Goal: Download file/media

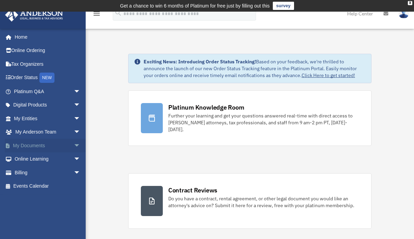
click at [74, 149] on span "arrow_drop_down" at bounding box center [81, 146] width 14 height 14
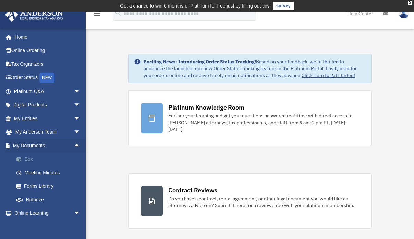
click at [33, 161] on link "Box" at bounding box center [50, 160] width 81 height 14
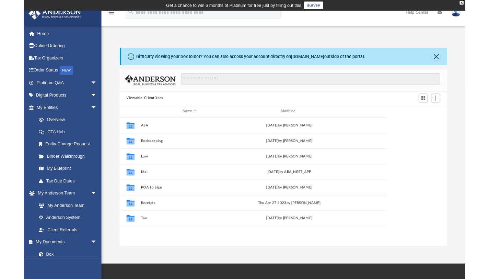
scroll to position [151, 357]
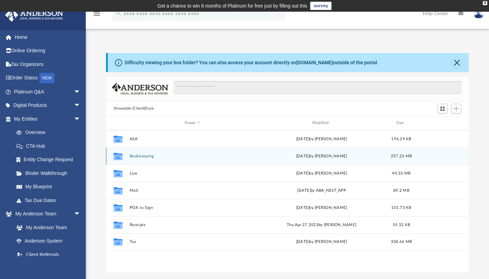
click at [140, 156] on button "Bookkeeping" at bounding box center [192, 155] width 126 height 4
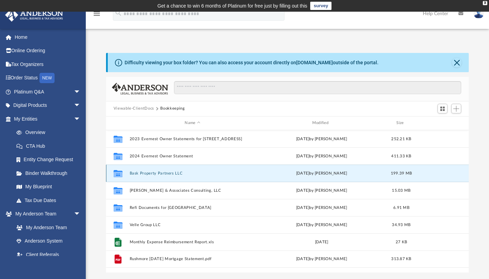
click at [142, 173] on button "Bask Property Partners LLC" at bounding box center [192, 172] width 126 height 4
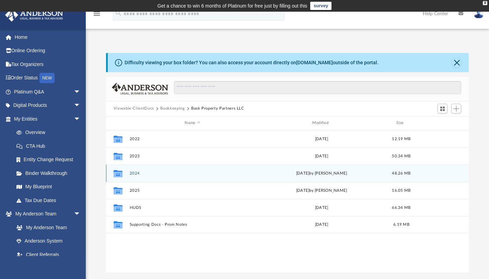
click at [142, 173] on button "2024" at bounding box center [192, 172] width 126 height 4
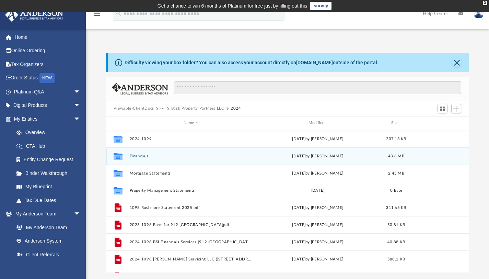
click at [142, 155] on button "Financials" at bounding box center [190, 155] width 123 height 4
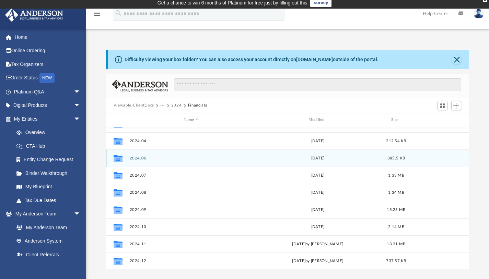
scroll to position [0, 0]
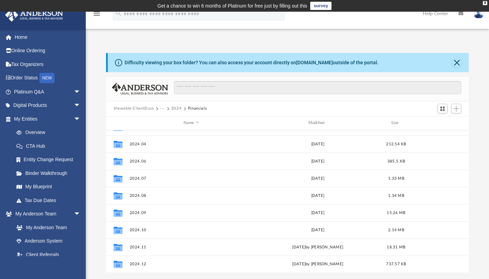
click at [177, 109] on button "2024" at bounding box center [176, 108] width 11 height 6
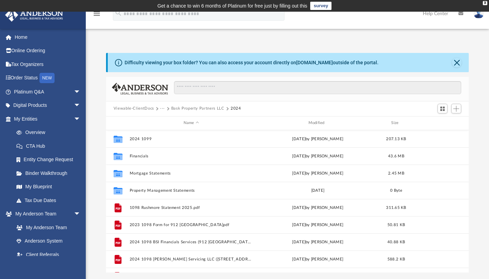
click at [193, 108] on button "Bask Property Partners LLC" at bounding box center [197, 108] width 53 height 6
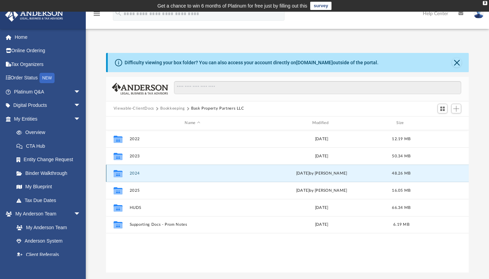
click at [135, 174] on button "2024" at bounding box center [192, 172] width 126 height 4
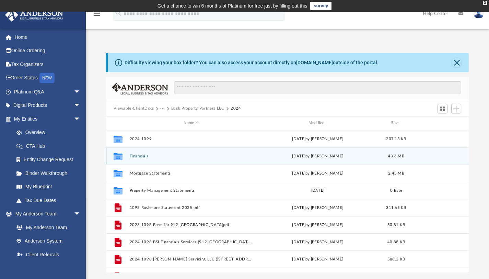
click at [138, 156] on button "Financials" at bounding box center [190, 155] width 123 height 4
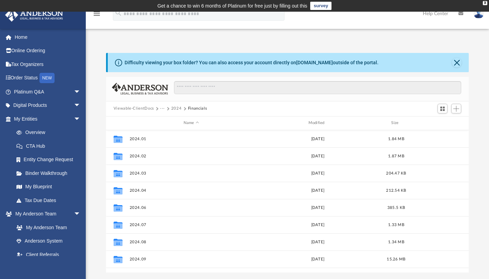
click at [162, 109] on button "···" at bounding box center [162, 108] width 4 height 6
click at [173, 119] on li "Bookkeeping" at bounding box center [189, 120] width 51 height 7
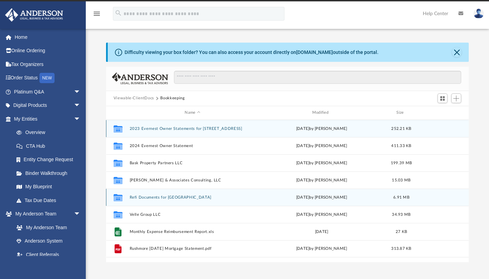
scroll to position [6, 0]
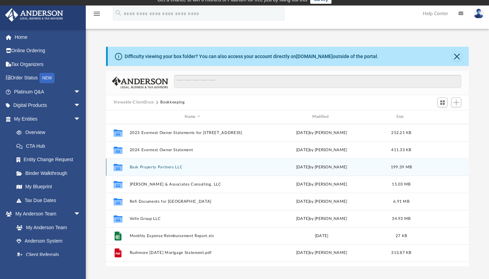
click at [153, 168] on button "Bask Property Partners LLC" at bounding box center [192, 166] width 126 height 4
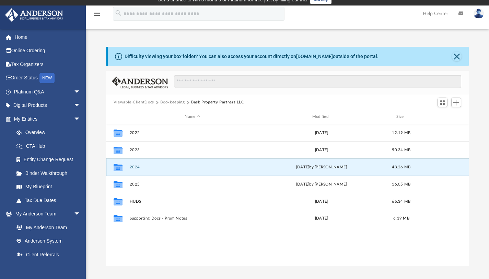
click at [134, 167] on button "2024" at bounding box center [192, 166] width 126 height 4
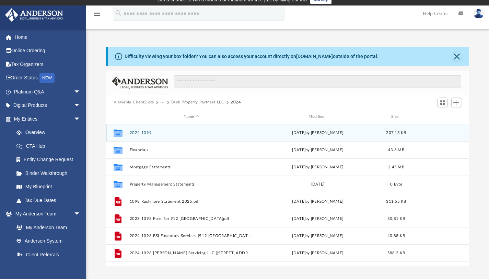
click at [142, 129] on div "Collaborated Folder 2024 1099 [DATE] by [PERSON_NAME] 207.13 KB" at bounding box center [287, 132] width 363 height 17
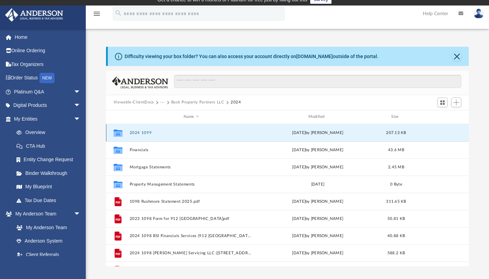
click at [142, 133] on button "2024 1099" at bounding box center [190, 132] width 123 height 4
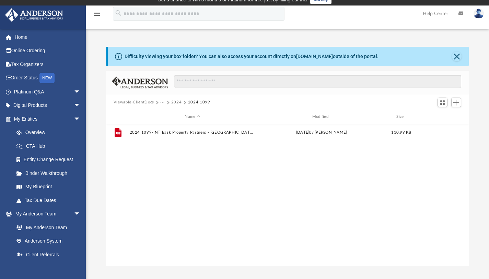
click at [175, 103] on button "2024" at bounding box center [176, 102] width 11 height 6
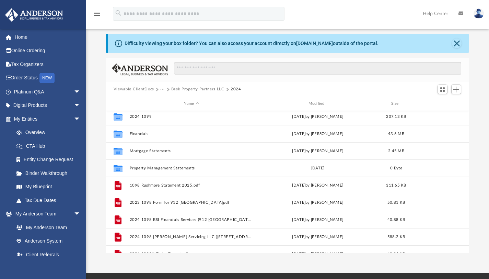
scroll to position [0, 0]
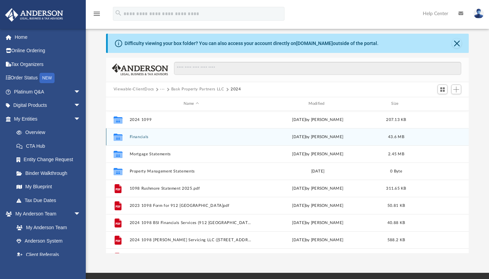
click at [142, 137] on button "Financials" at bounding box center [190, 136] width 123 height 4
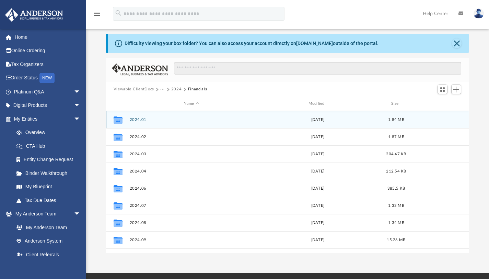
click at [135, 121] on button "2024.01" at bounding box center [190, 119] width 123 height 4
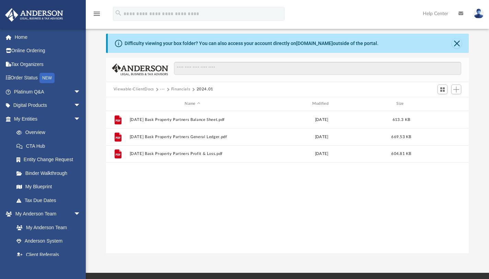
click at [182, 90] on button "Financials" at bounding box center [180, 89] width 19 height 6
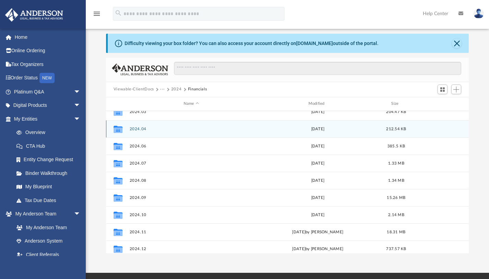
scroll to position [46, 0]
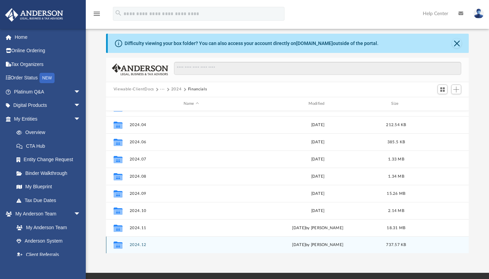
click at [133, 239] on button "2024.12" at bounding box center [190, 244] width 123 height 4
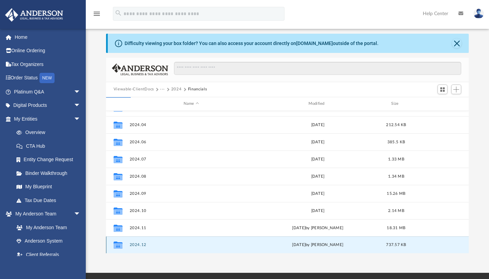
scroll to position [0, 0]
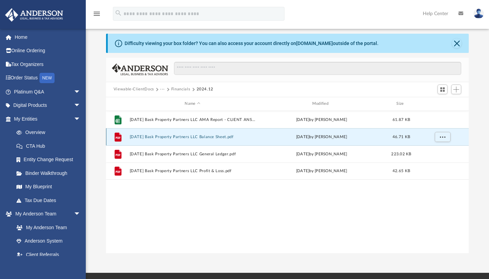
click at [191, 137] on button "[DATE] Bask Property Partners LLC Balance Sheet.pdf" at bounding box center [192, 136] width 126 height 4
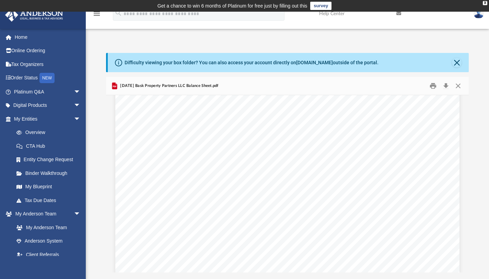
scroll to position [696, 0]
click at [419, 85] on button "Download" at bounding box center [445, 85] width 12 height 11
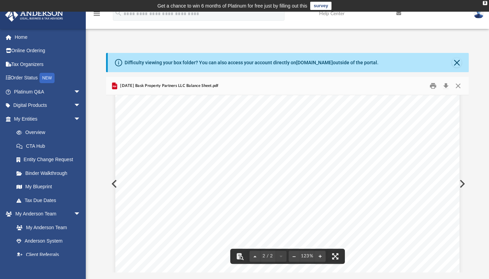
click at [419, 186] on button "Preview" at bounding box center [461, 183] width 15 height 19
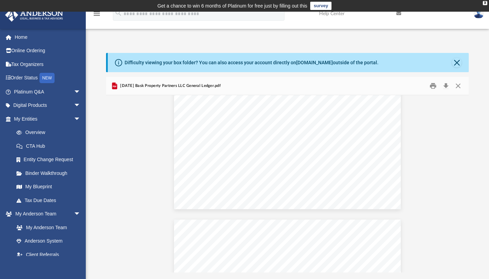
scroll to position [699, 0]
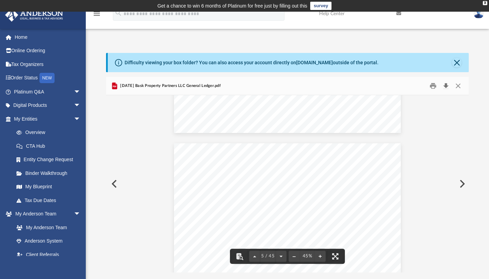
click at [419, 88] on button "Download" at bounding box center [445, 85] width 12 height 11
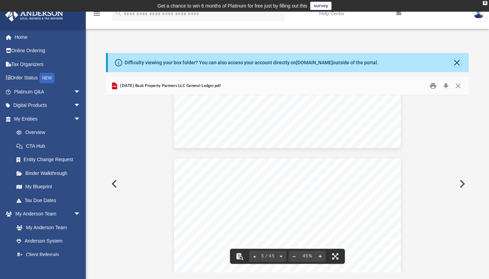
click at [419, 184] on button "Preview" at bounding box center [461, 183] width 15 height 19
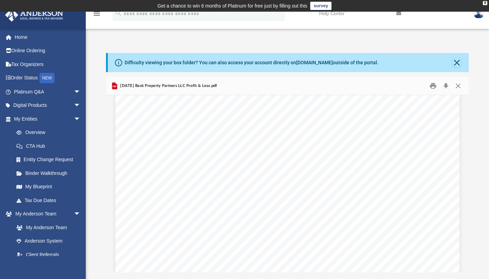
scroll to position [65, 0]
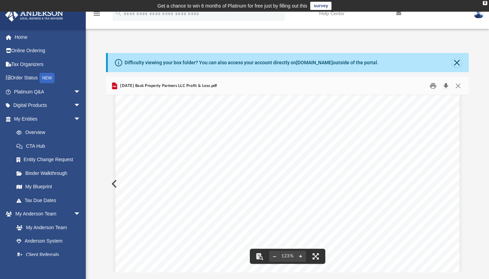
click at [419, 83] on button "Download" at bounding box center [445, 85] width 12 height 11
click at [419, 86] on button "Close" at bounding box center [458, 85] width 12 height 11
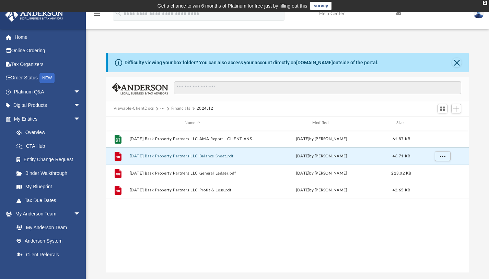
click at [149, 109] on button "Viewable-ClientDocs" at bounding box center [134, 108] width 40 height 6
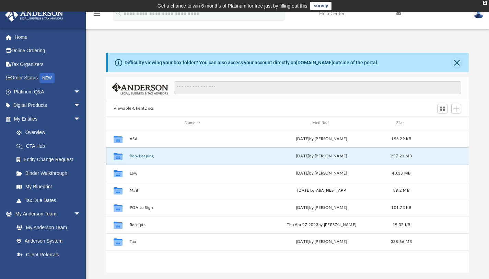
click at [149, 156] on button "Bookkeeping" at bounding box center [192, 155] width 126 height 4
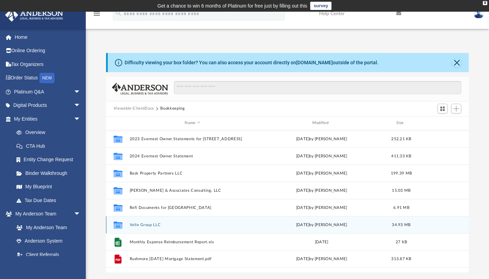
click at [144, 225] on button "Velle Group LLC" at bounding box center [192, 224] width 126 height 4
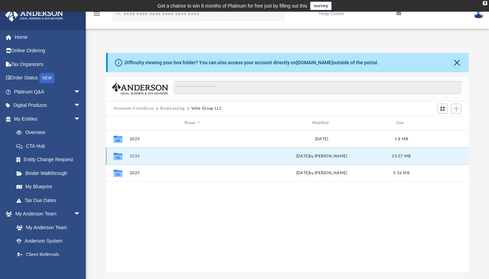
click at [137, 155] on button "2024" at bounding box center [192, 155] width 126 height 4
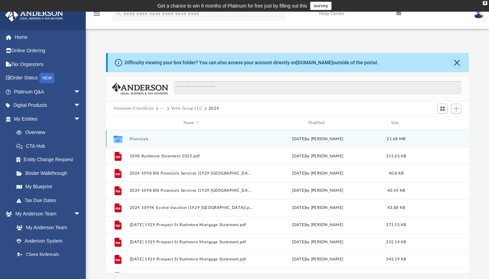
click at [141, 137] on button "Financials" at bounding box center [190, 138] width 123 height 4
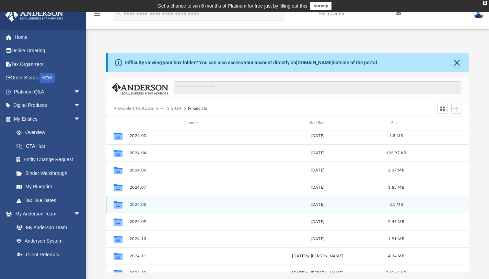
scroll to position [46, 0]
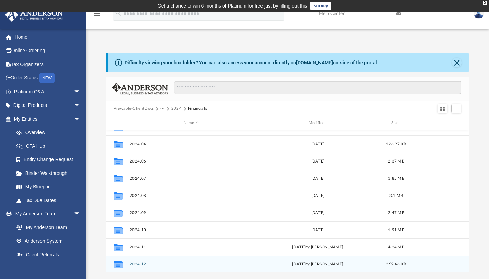
click at [139, 239] on button "2024.12" at bounding box center [190, 263] width 123 height 4
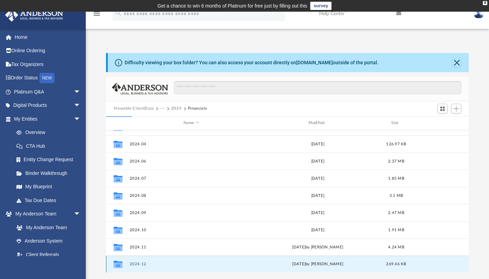
scroll to position [0, 0]
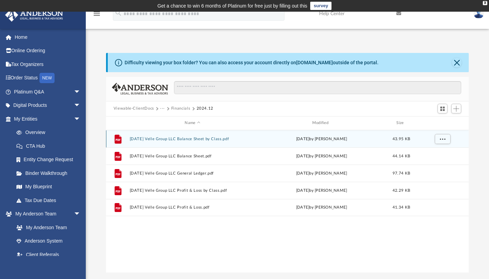
click at [215, 139] on button "[DATE] Velle Group LLC Balance Sheet by Class.pdf" at bounding box center [192, 138] width 126 height 4
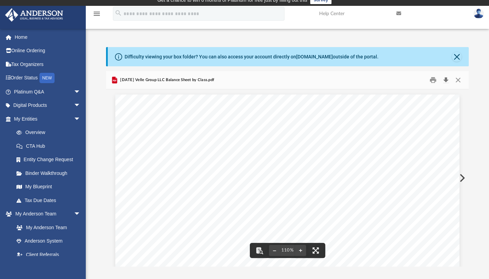
click at [419, 81] on button "Download" at bounding box center [445, 79] width 12 height 11
click at [419, 179] on button "Preview" at bounding box center [461, 177] width 15 height 19
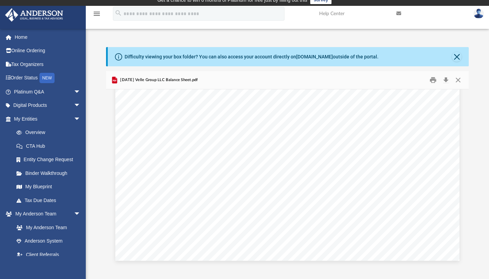
scroll to position [281, 0]
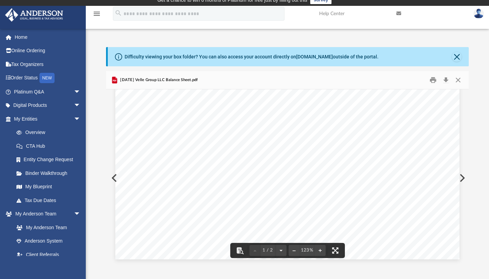
click at [337, 32] on div "App [EMAIL_ADDRESS][DOMAIN_NAME] Sign Out [EMAIL_ADDRESS][DOMAIN_NAME] Home Onl…" at bounding box center [244, 145] width 489 height 241
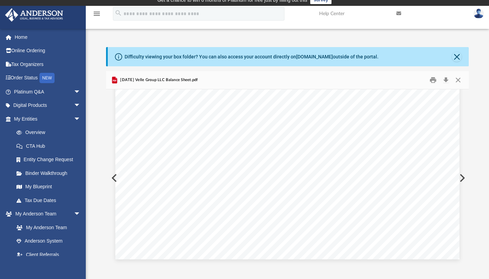
click at [419, 52] on div "Difficulty viewing your box folder? You can also access your account directly o…" at bounding box center [287, 156] width 403 height 219
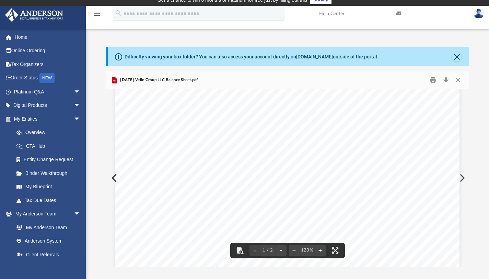
scroll to position [0, 0]
click at [344, 37] on div "Difficulty viewing your box folder? You can also access your account directly o…" at bounding box center [287, 150] width 403 height 234
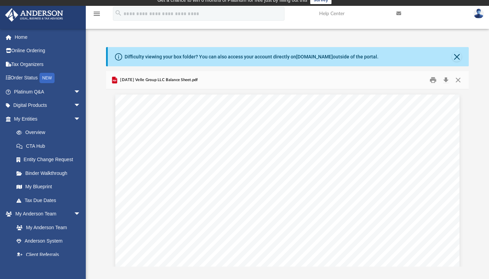
click at [313, 85] on div "[DATE] Velle Group LLC Balance Sheet.pdf" at bounding box center [287, 80] width 363 height 18
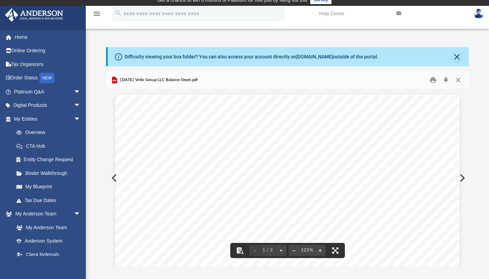
click at [112, 178] on button "Preview" at bounding box center [113, 177] width 15 height 19
click at [419, 177] on button "Preview" at bounding box center [461, 177] width 15 height 19
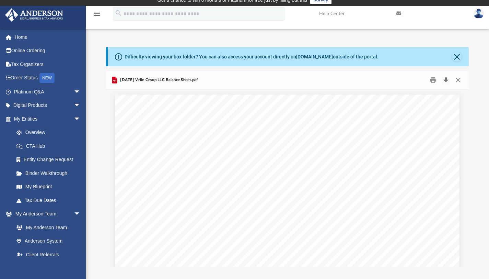
click at [419, 81] on button "Download" at bounding box center [445, 79] width 12 height 11
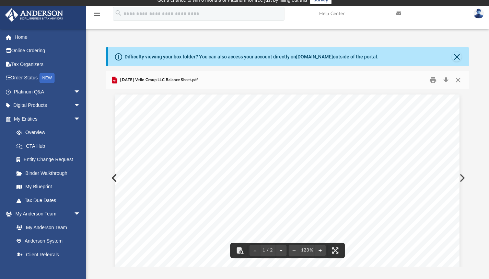
click at [347, 84] on div "[DATE] Velle Group LLC Balance Sheet.pdf" at bounding box center [287, 80] width 363 height 18
click at [356, 82] on div "[DATE] Velle Group LLC Balance Sheet.pdf" at bounding box center [287, 80] width 363 height 18
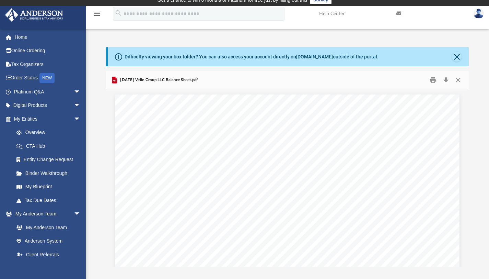
click at [419, 67] on div "Difficulty viewing your box folder? You can also access your account directly o…" at bounding box center [287, 156] width 403 height 219
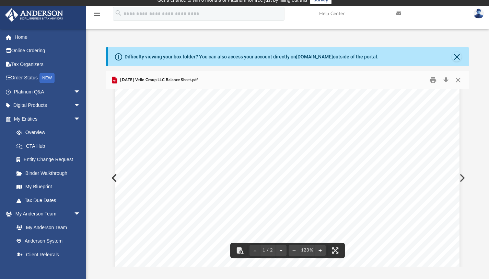
scroll to position [52, 0]
click at [419, 176] on button "Preview" at bounding box center [461, 177] width 15 height 19
click at [419, 82] on button "Download" at bounding box center [445, 79] width 12 height 11
click at [419, 178] on button "Preview" at bounding box center [461, 177] width 15 height 19
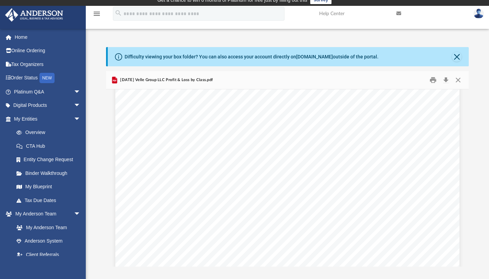
scroll to position [98, 0]
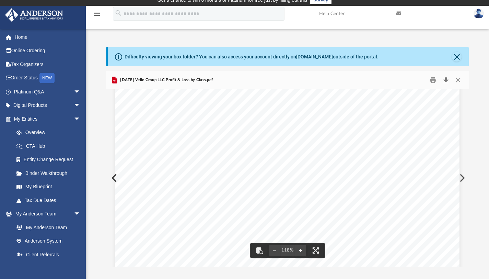
click at [419, 81] on button "Download" at bounding box center [445, 79] width 12 height 11
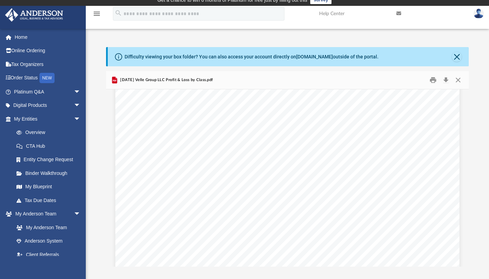
click at [419, 51] on div "Difficulty viewing your box folder? You can also access your account directly o…" at bounding box center [287, 156] width 403 height 219
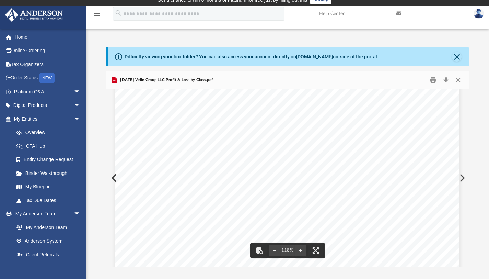
click at [419, 152] on div "Velle Group LLC Profit and Loss [DATE] - [DATE] Cash Basis [DATE] 04:29 PM GMT-…" at bounding box center [287, 219] width 363 height 456
click at [419, 57] on button "Close" at bounding box center [457, 57] width 10 height 10
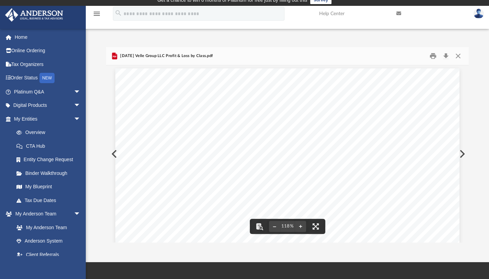
scroll to position [0, 0]
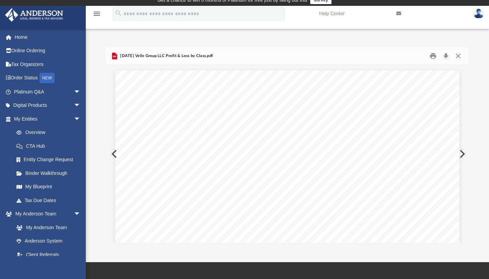
click at [419, 154] on button "Preview" at bounding box center [461, 153] width 15 height 19
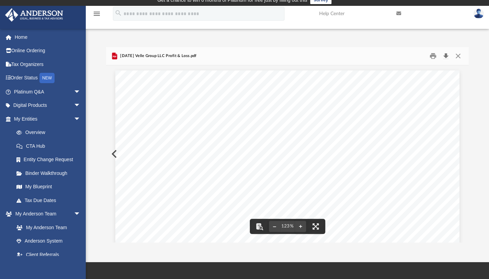
click at [419, 57] on button "Download" at bounding box center [445, 55] width 12 height 11
click at [350, 39] on div "Difficulty viewing your box folder? You can also access your account directly o…" at bounding box center [287, 138] width 403 height 210
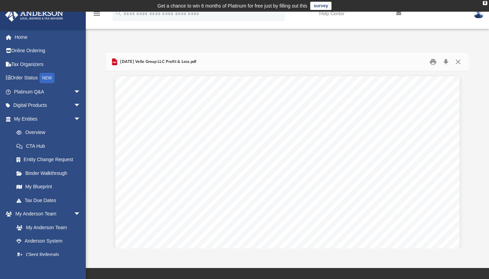
click at [419, 54] on div "Difficulty viewing your box folder? You can also access your account directly o…" at bounding box center [287, 150] width 403 height 195
click at [419, 44] on div "Difficulty viewing your box folder? You can also access your account directly o…" at bounding box center [287, 143] width 403 height 210
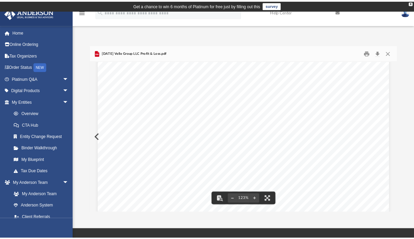
scroll to position [0, 0]
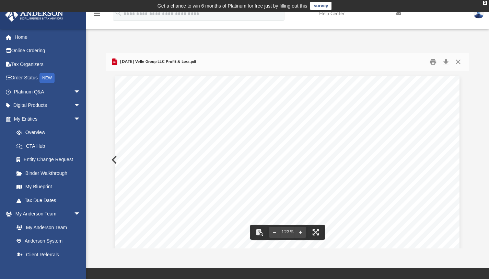
click at [419, 61] on button "Close" at bounding box center [458, 61] width 12 height 11
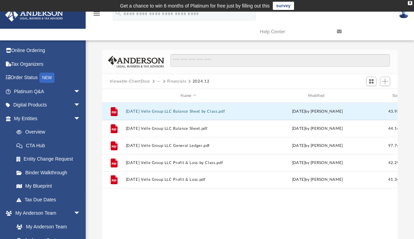
scroll to position [5, 5]
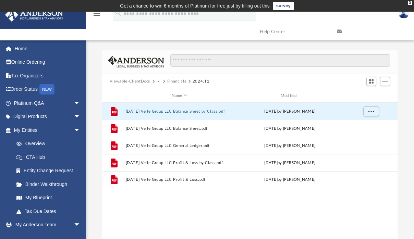
click at [138, 80] on button "Viewable-ClientDocs" at bounding box center [130, 82] width 40 height 6
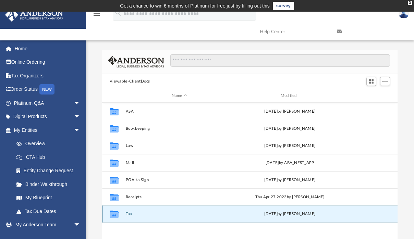
click at [129, 213] on button "Tax" at bounding box center [180, 214] width 108 height 4
